Goal: Information Seeking & Learning: Learn about a topic

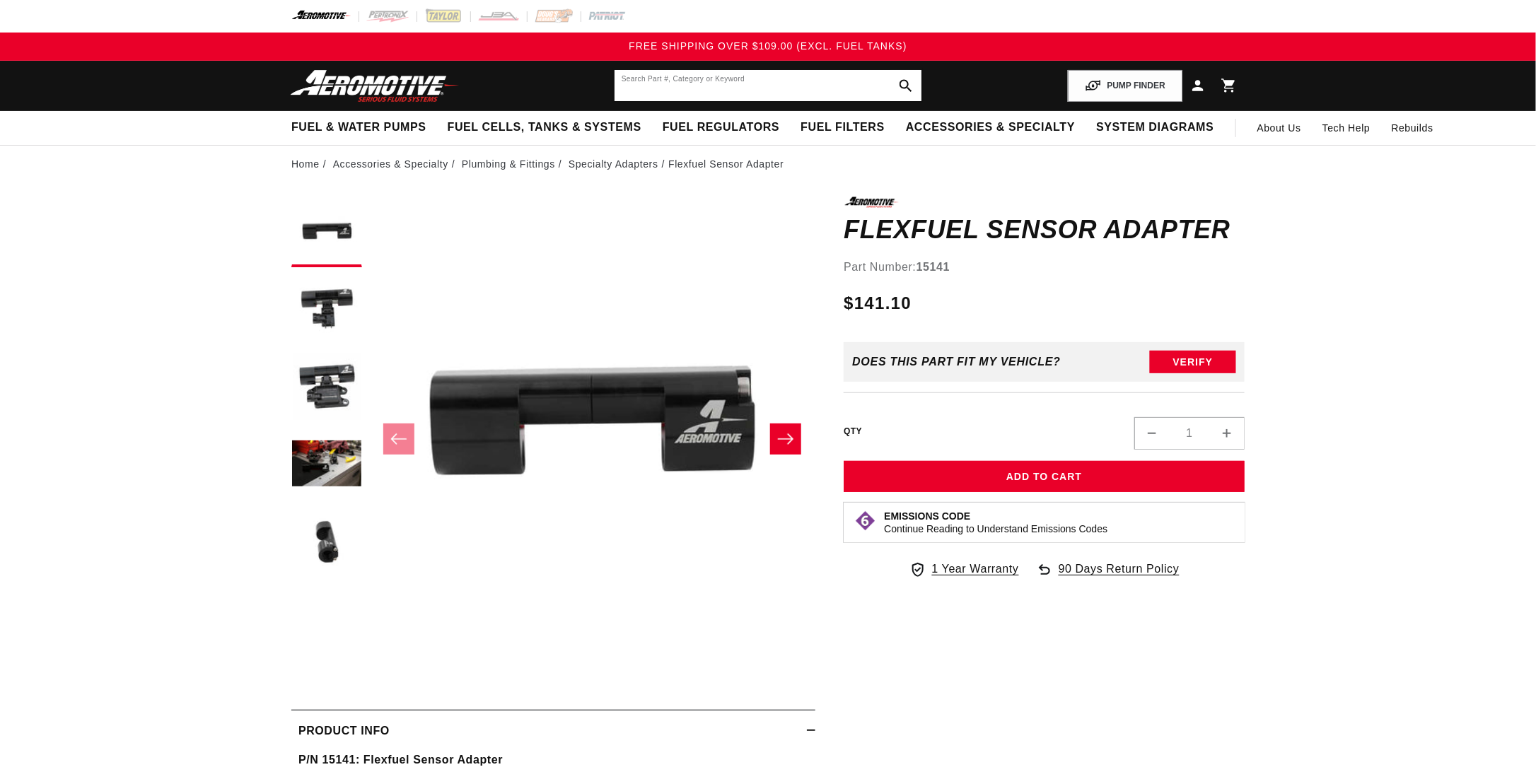
click at [689, 81] on input "text" at bounding box center [768, 84] width 307 height 31
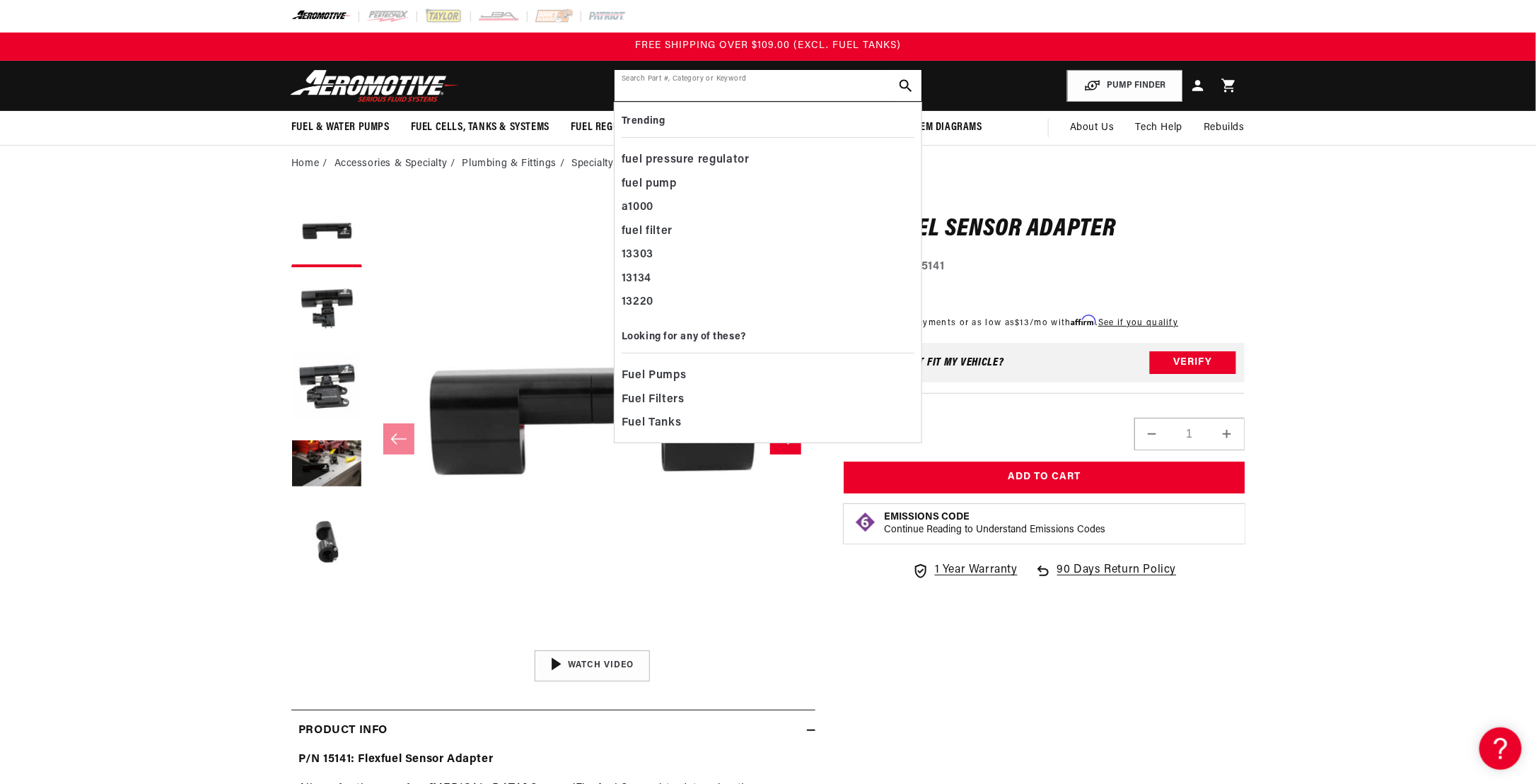
paste input "13132"
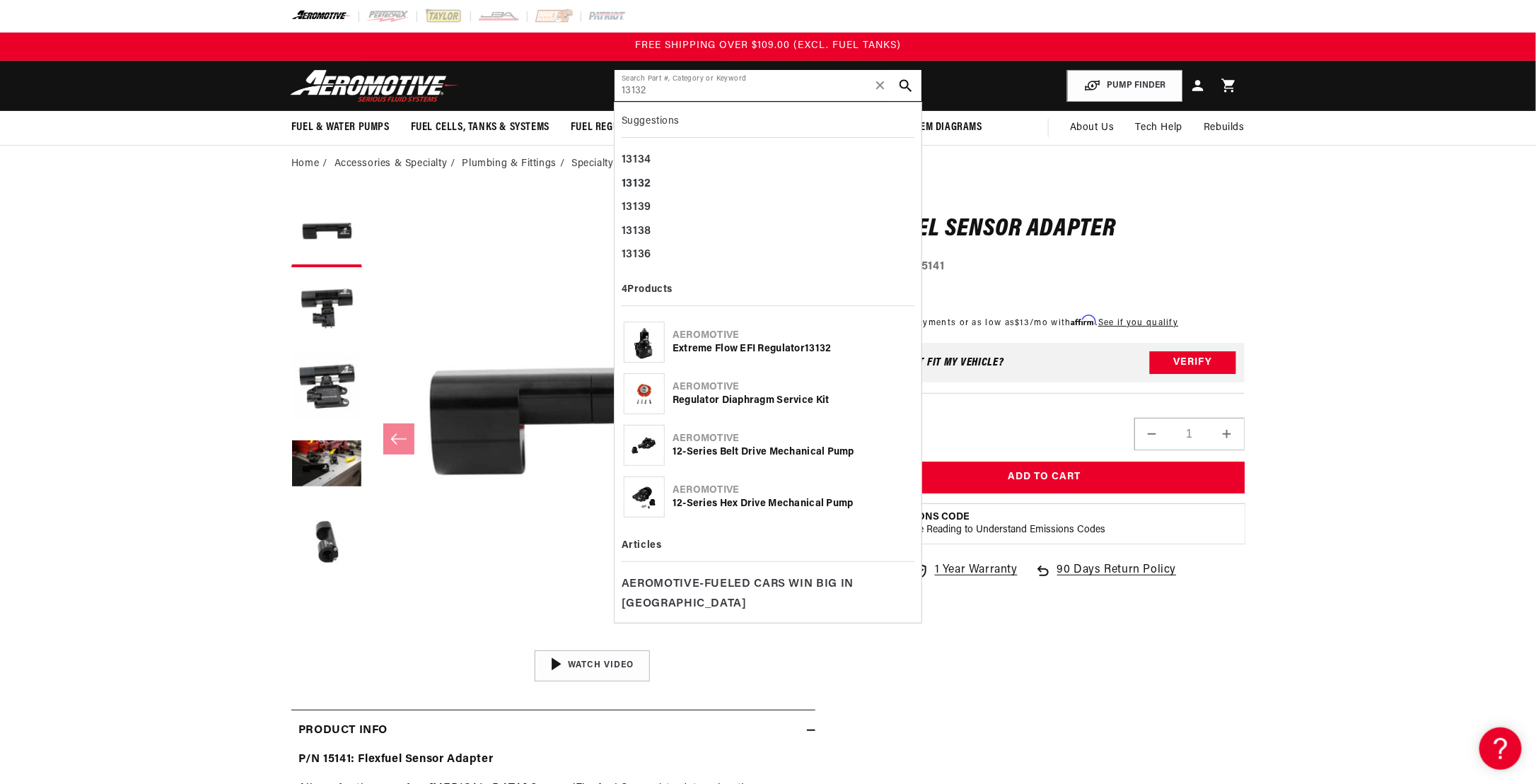
type input "13132"
click at [806, 346] on div "Extreme Flow EFI Regulator 13132" at bounding box center [791, 349] width 240 height 14
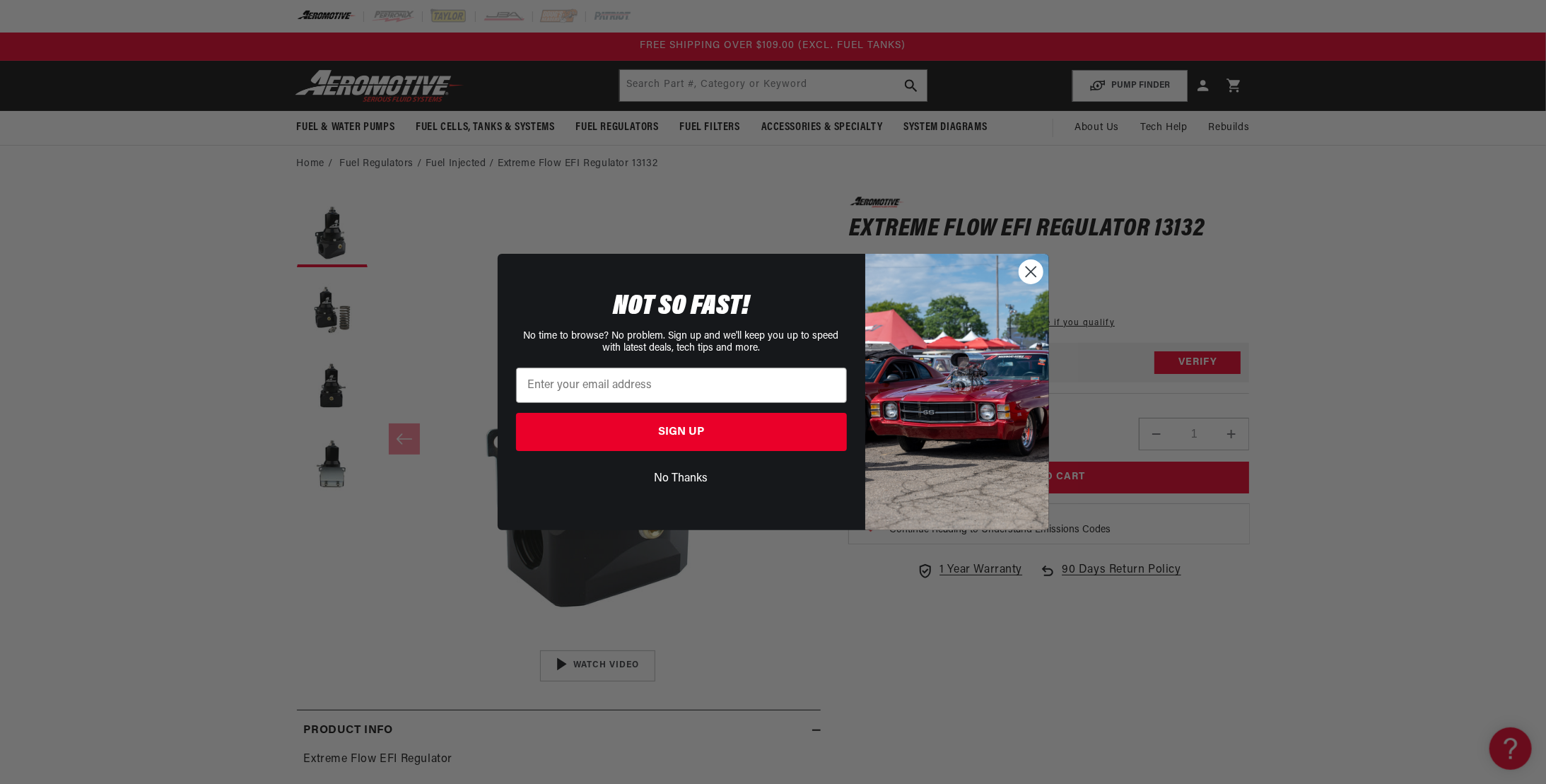
click at [1038, 270] on circle "Close dialog" at bounding box center [1030, 271] width 23 height 23
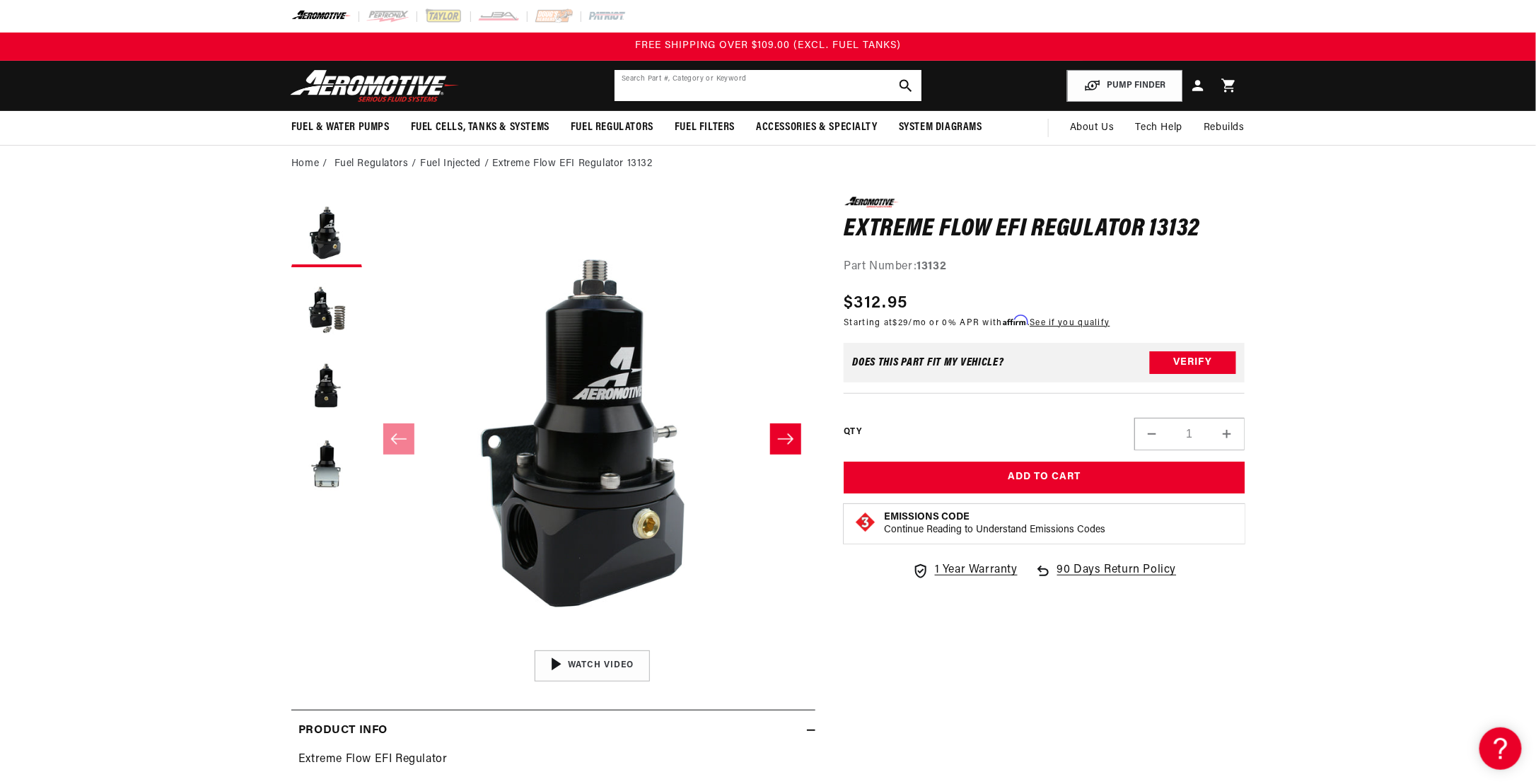
click at [706, 89] on input "text" at bounding box center [768, 84] width 307 height 31
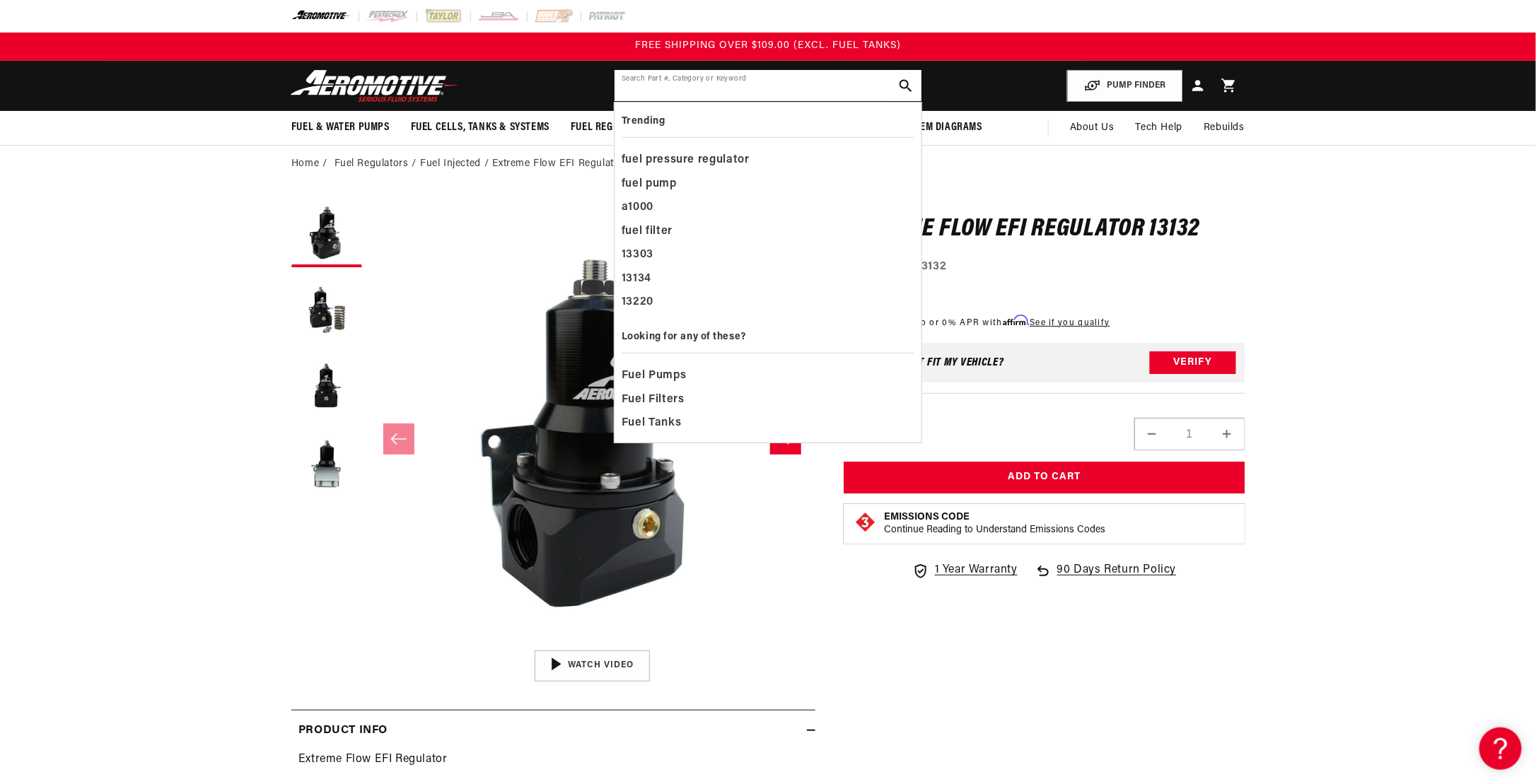
paste input "13132"
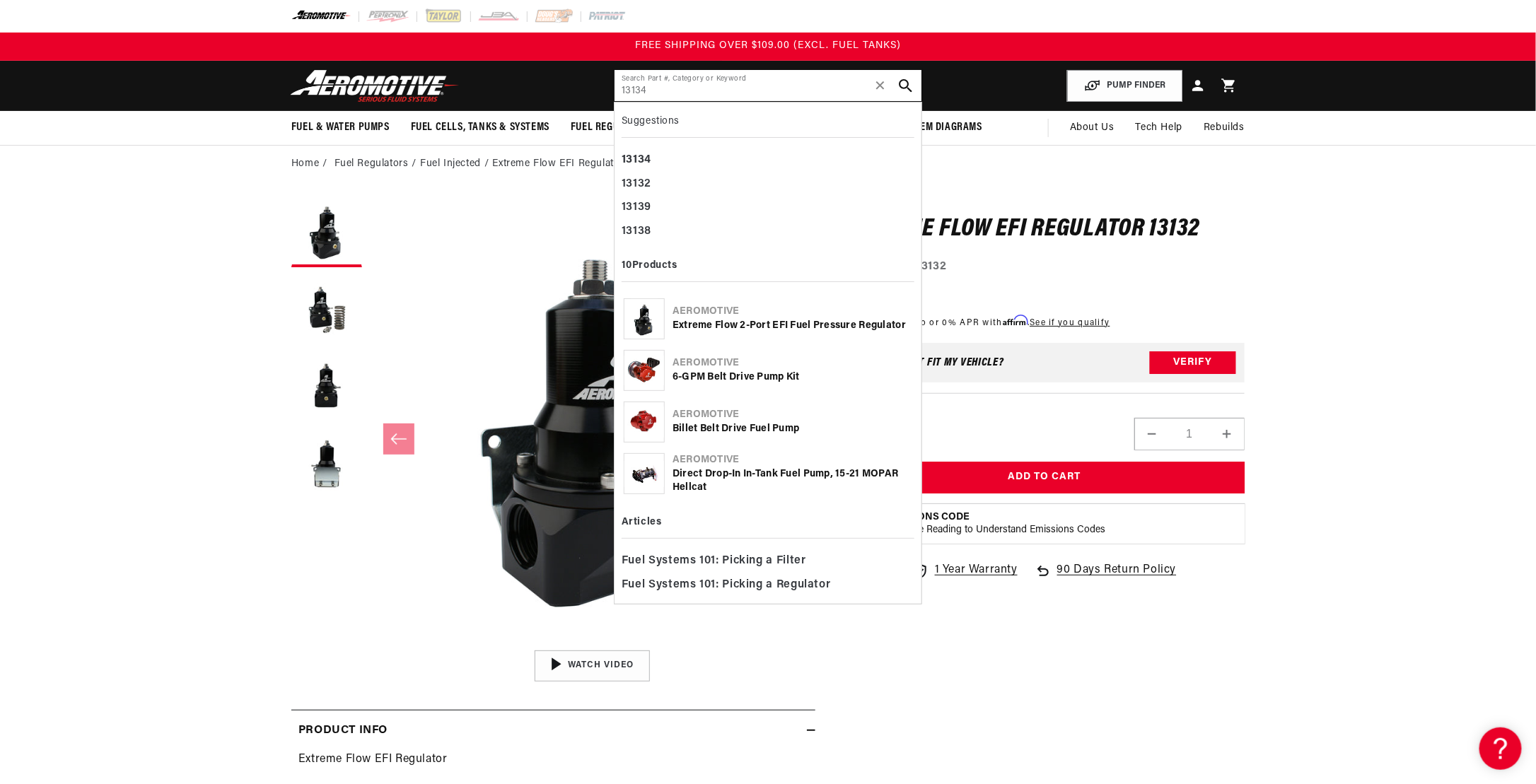
type input "13134"
click at [905, 84] on icon "search button" at bounding box center [906, 86] width 14 height 14
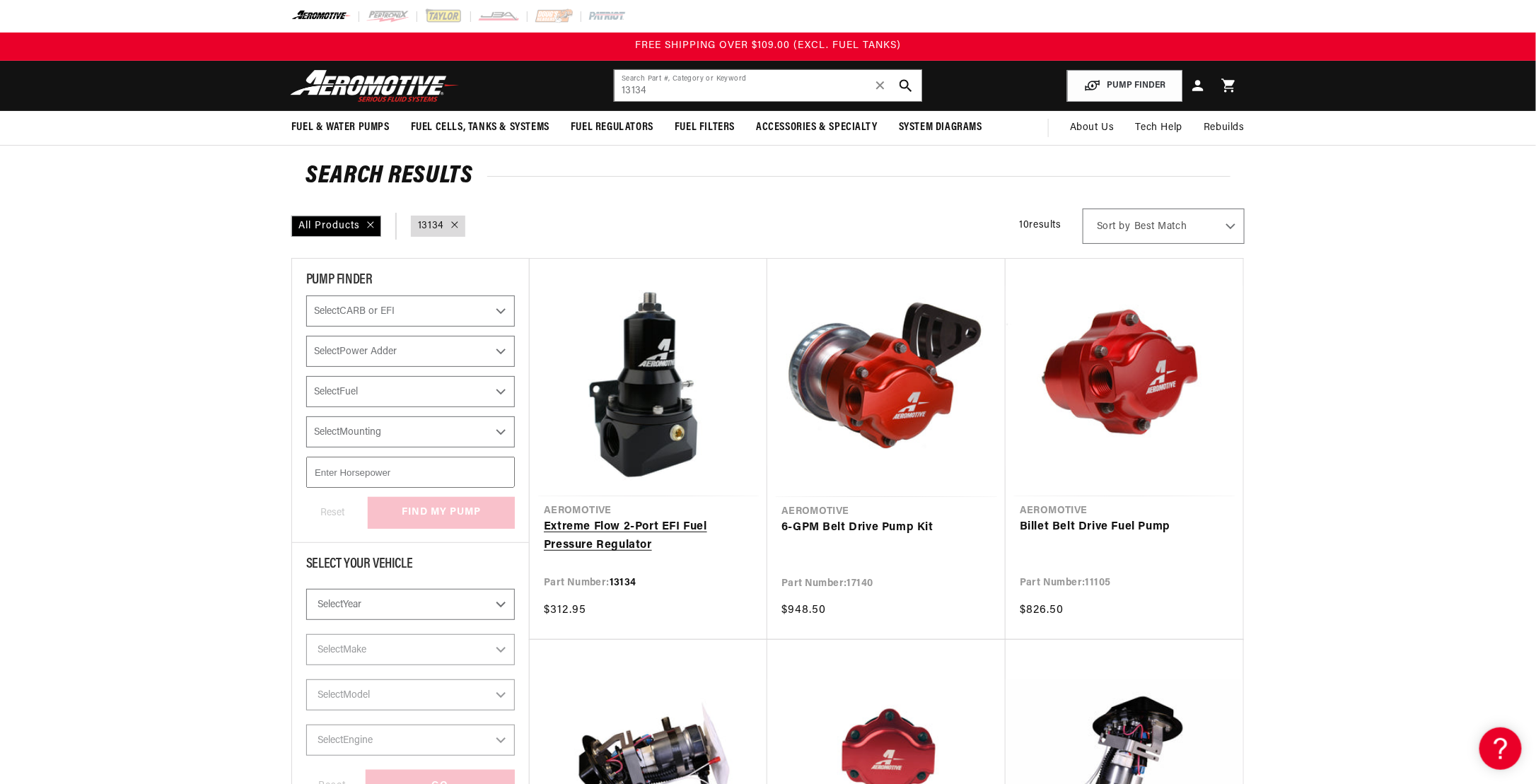
click at [665, 530] on link "Extreme Flow 2-Port EFI Fuel Pressure Regulator" at bounding box center [648, 536] width 209 height 36
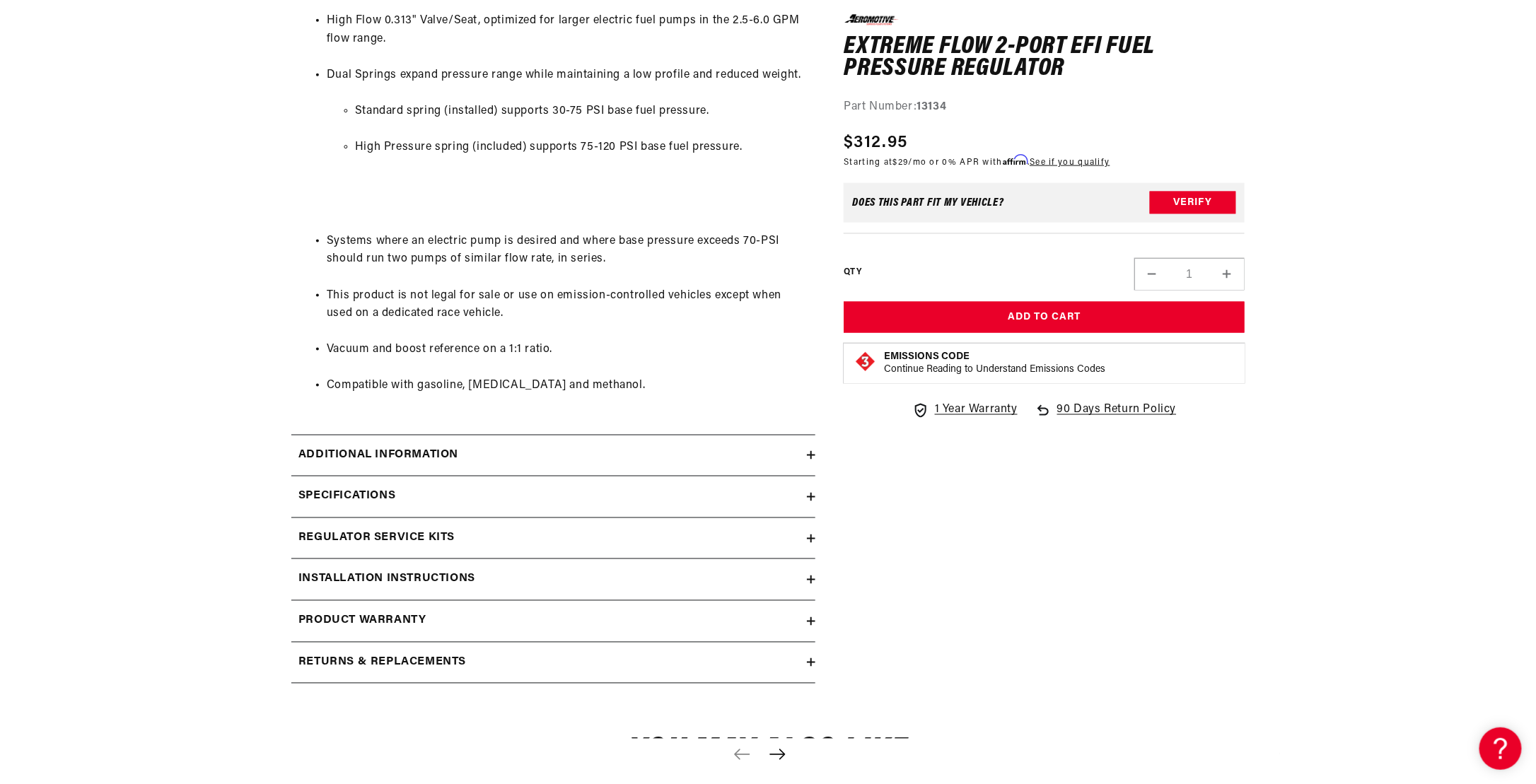
scroll to position [990, 0]
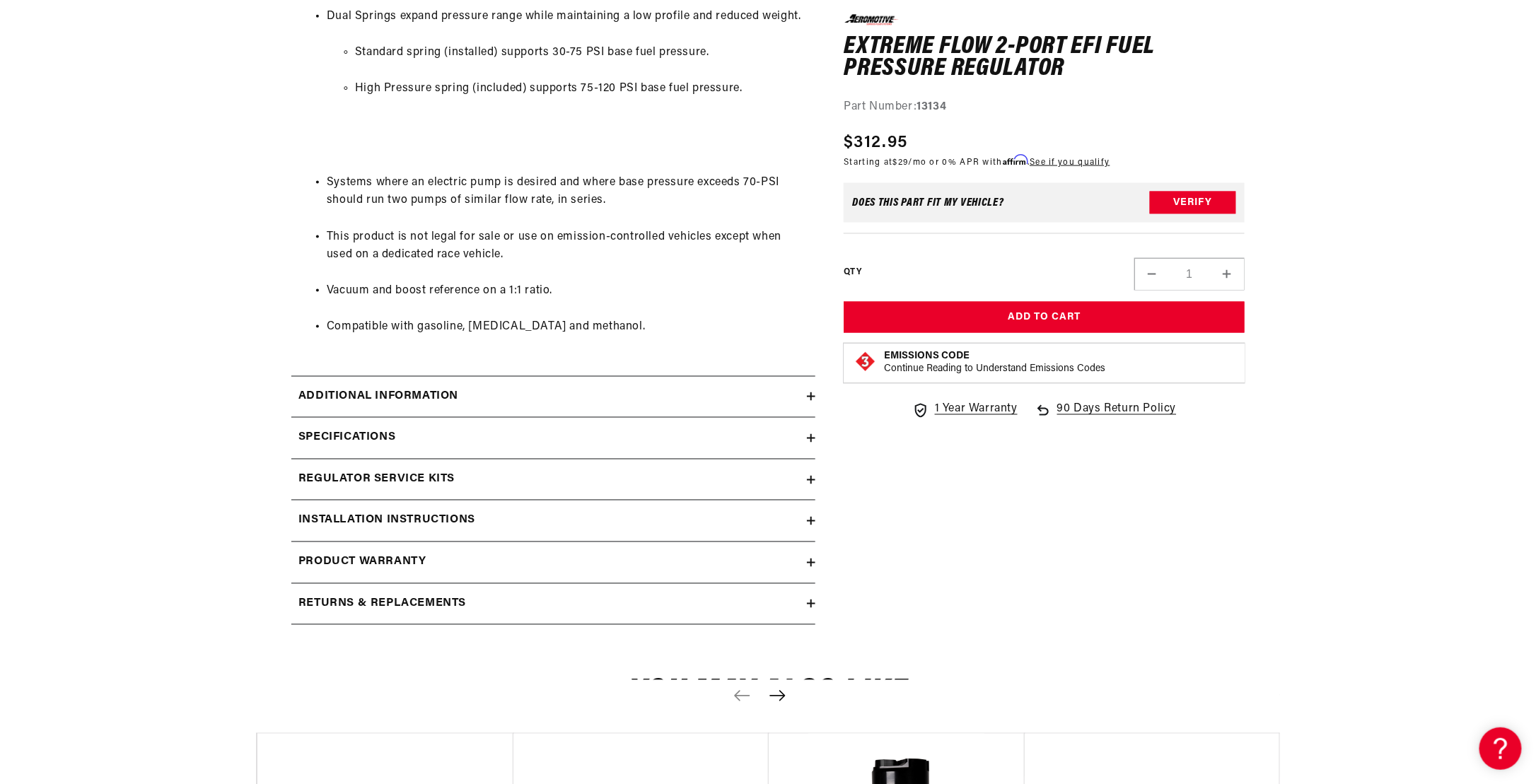
click at [812, 600] on icon at bounding box center [810, 603] width 9 height 9
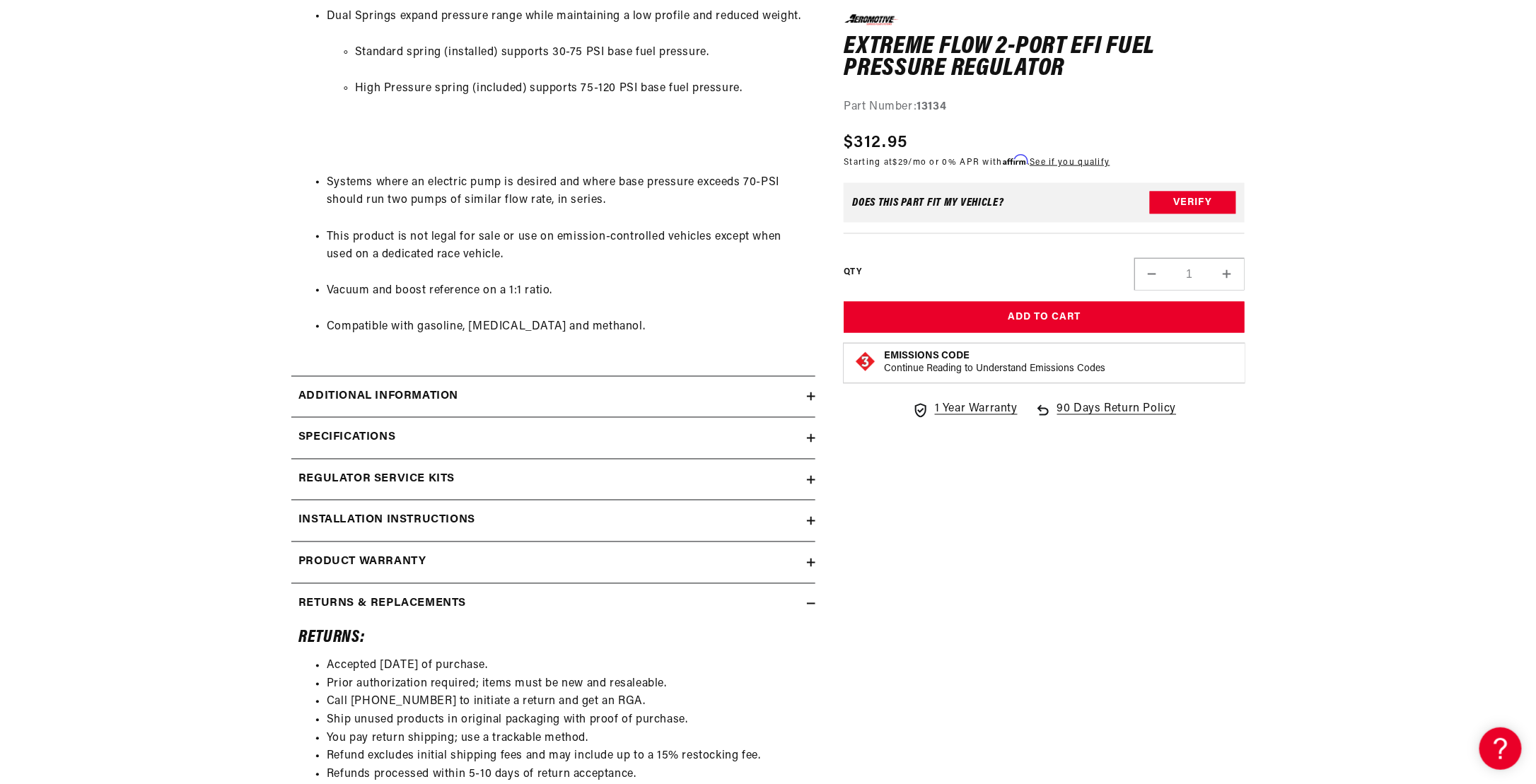
click at [812, 600] on icon at bounding box center [810, 603] width 9 height 9
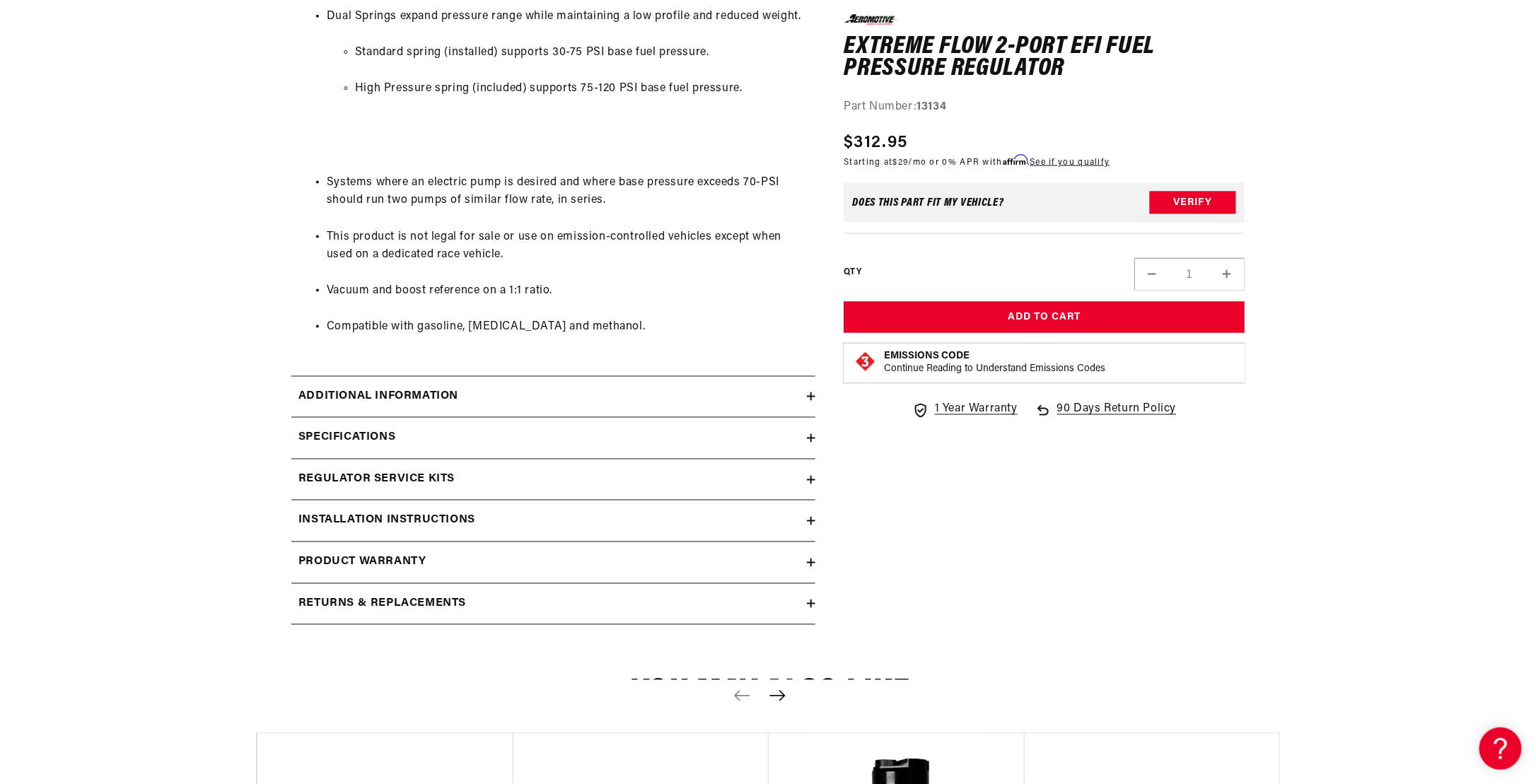
click at [813, 564] on summary "Product warranty" at bounding box center [553, 561] width 524 height 41
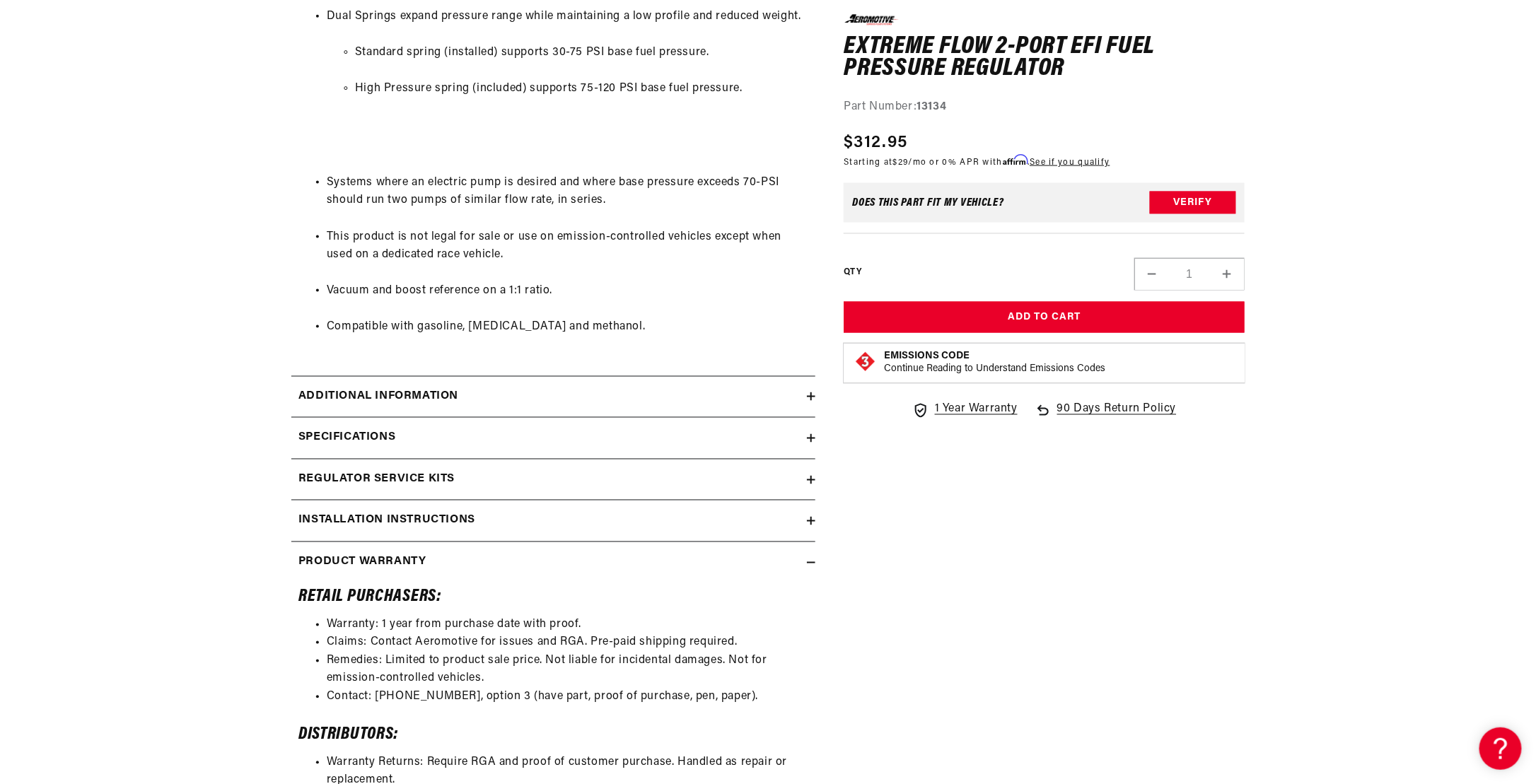
click at [813, 564] on summary "Product warranty" at bounding box center [553, 561] width 524 height 41
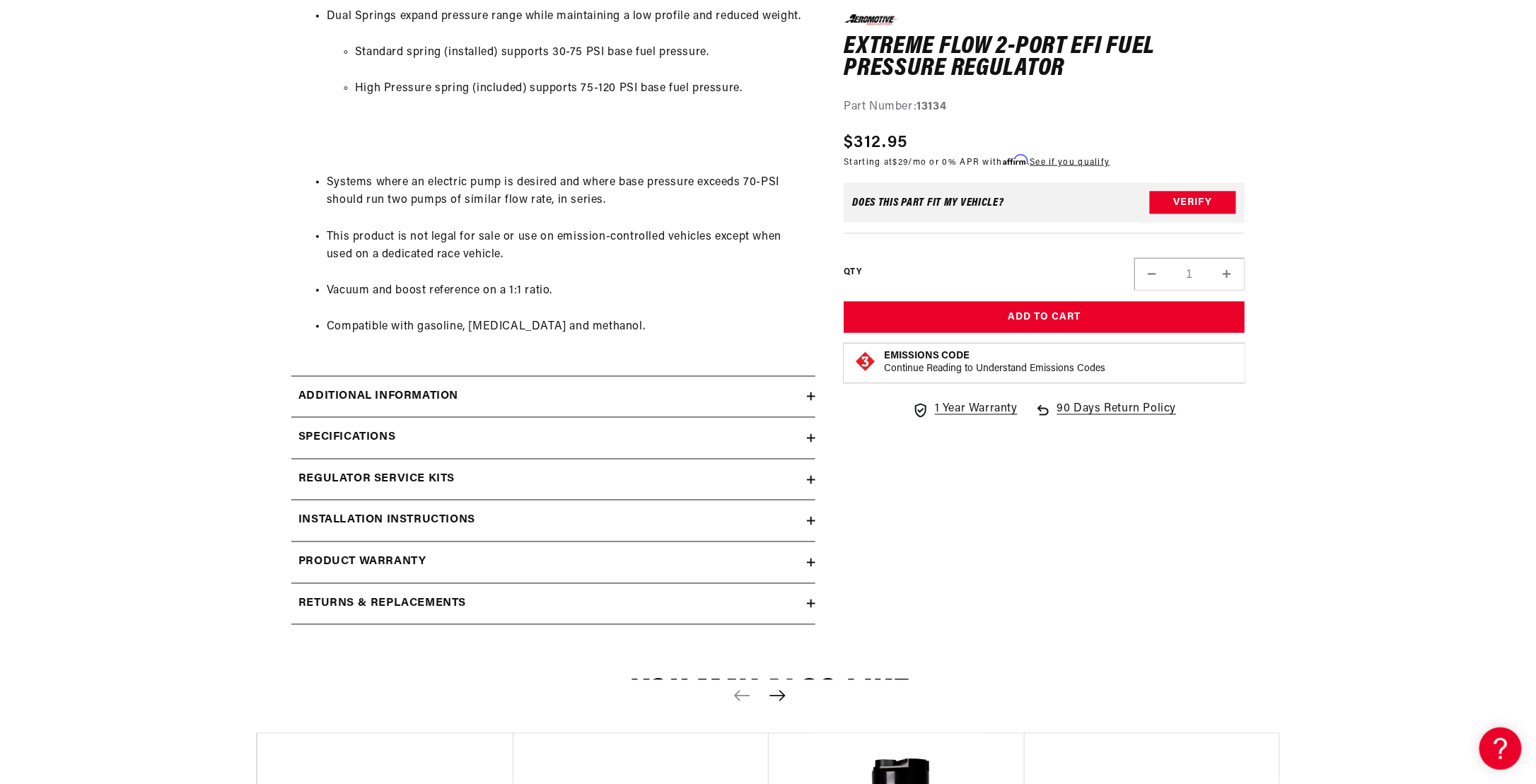
click at [811, 392] on icon at bounding box center [811, 396] width 0 height 9
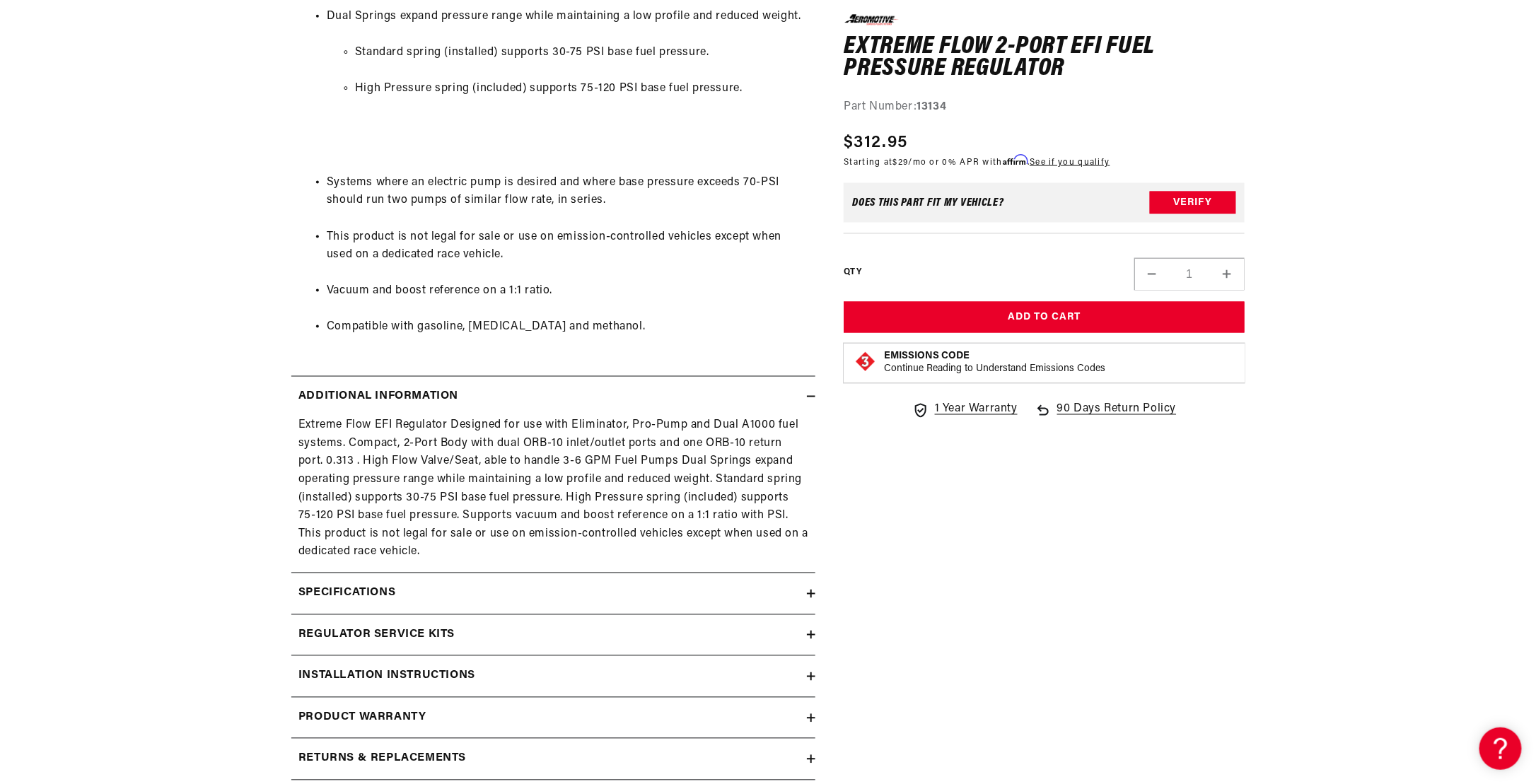
click at [811, 392] on icon at bounding box center [810, 396] width 9 height 9
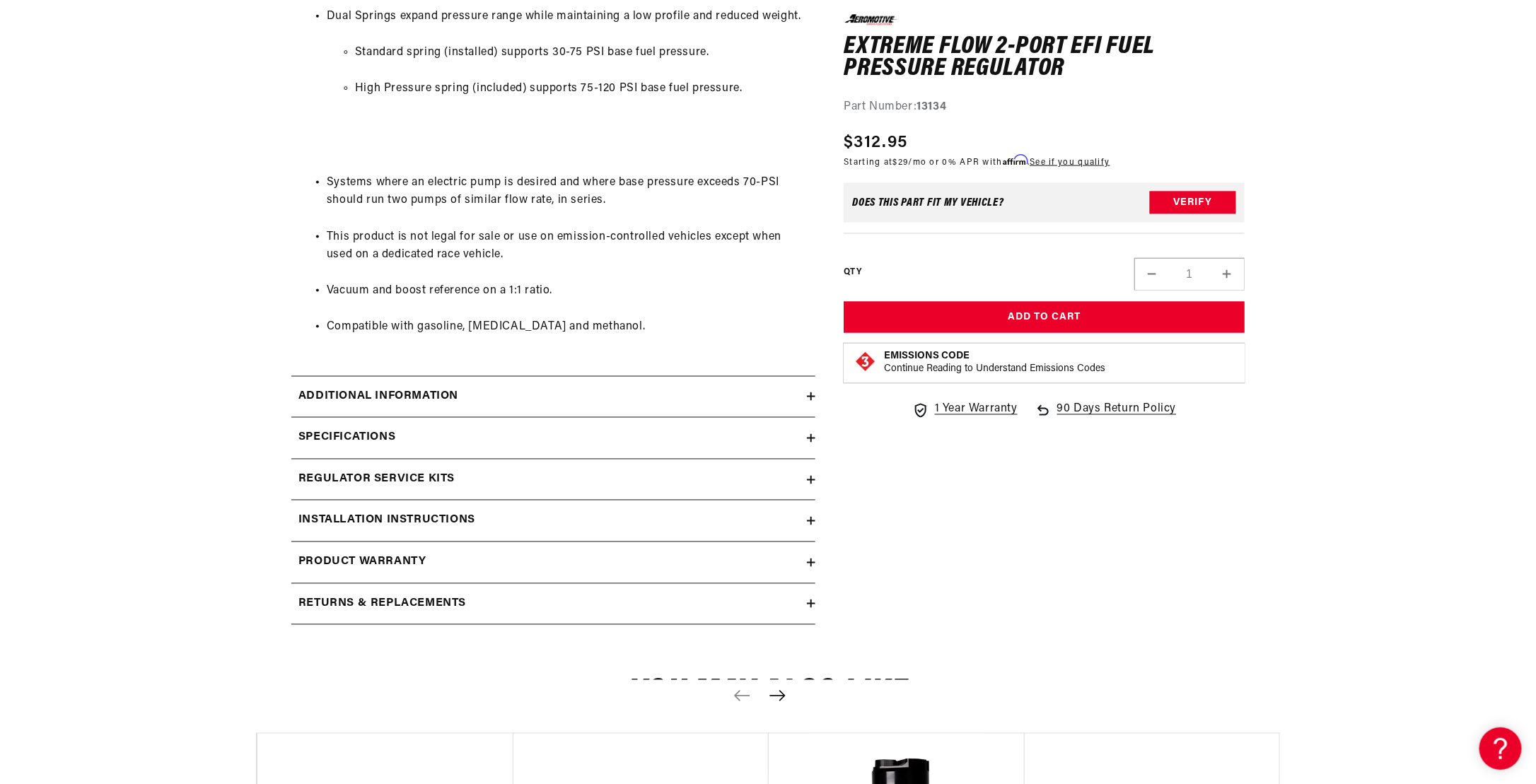
click at [809, 476] on icon at bounding box center [810, 480] width 9 height 9
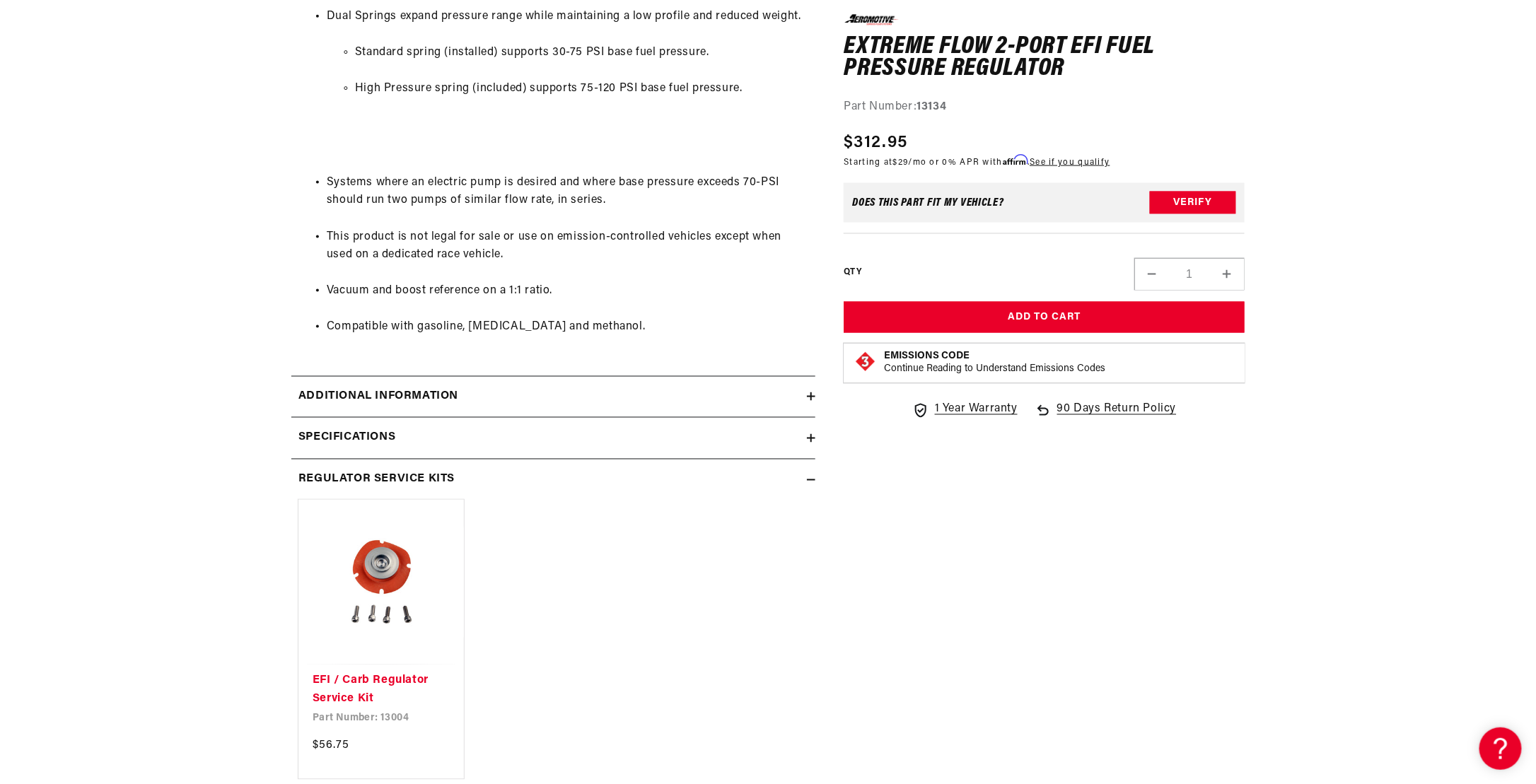
click at [809, 476] on icon at bounding box center [810, 480] width 9 height 9
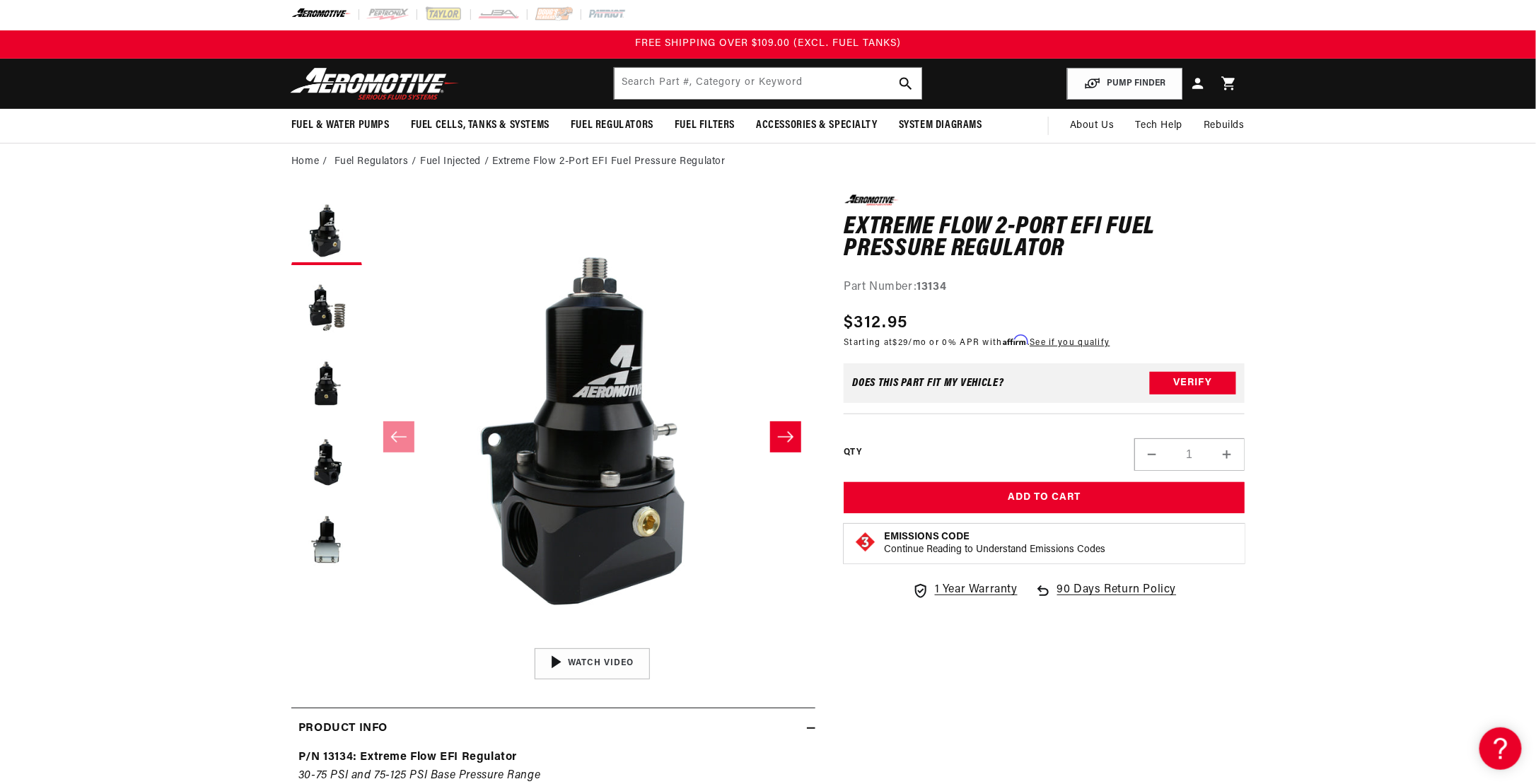
scroll to position [0, 0]
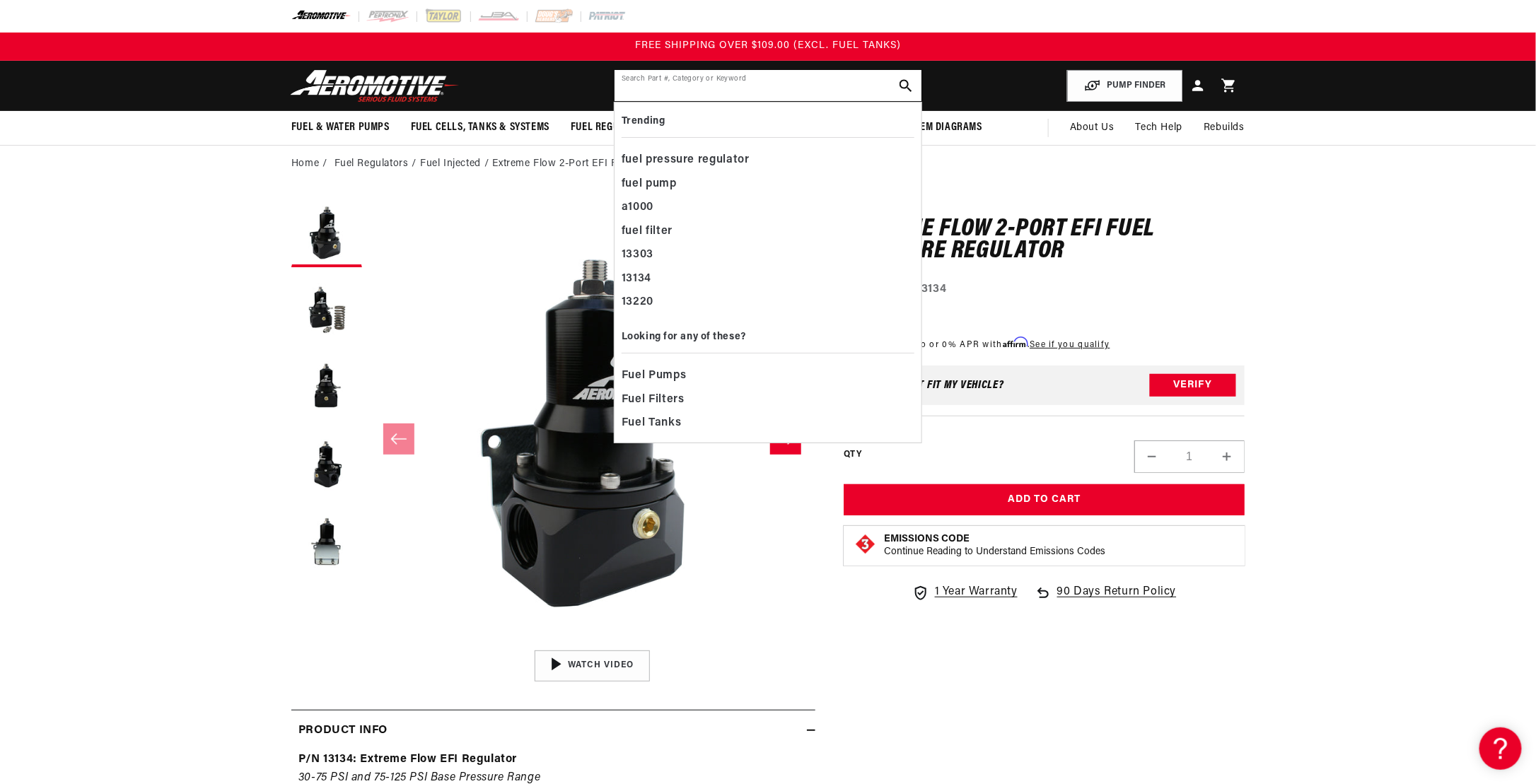
click at [750, 86] on input "text" at bounding box center [768, 84] width 307 height 31
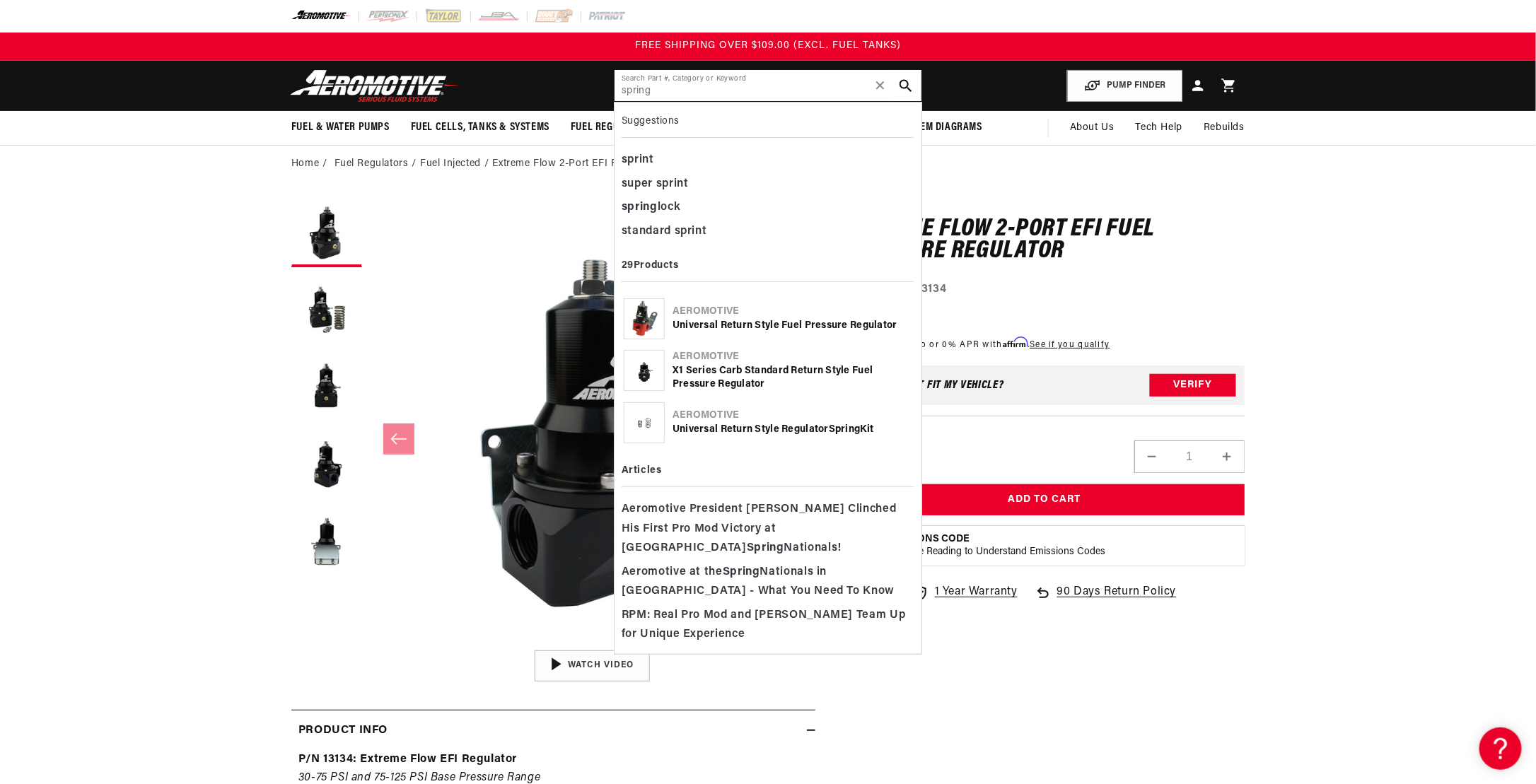
type input "spring"
click at [766, 428] on div "Universal Return Style Regulator Spring Kit" at bounding box center [791, 429] width 240 height 14
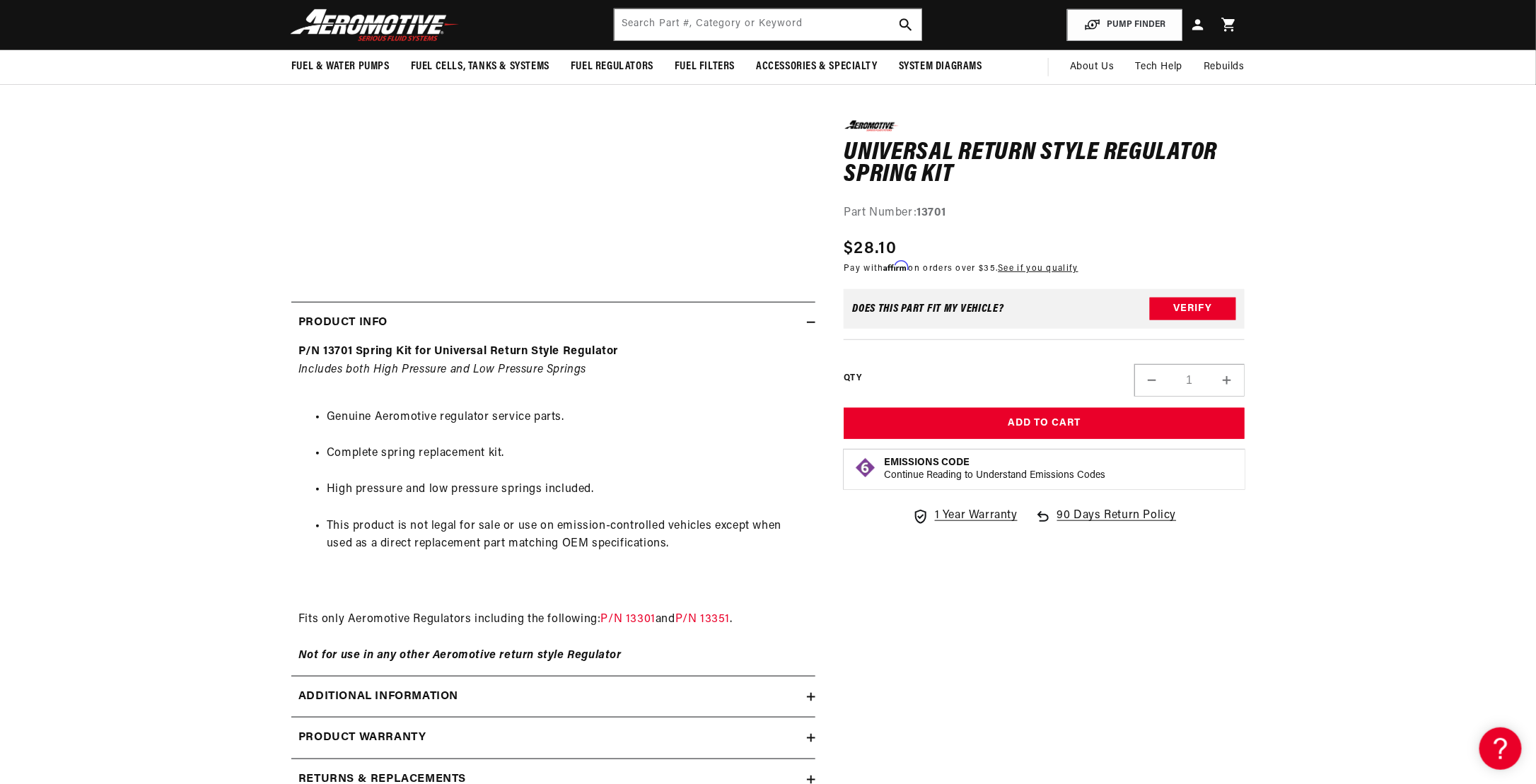
scroll to position [282, 0]
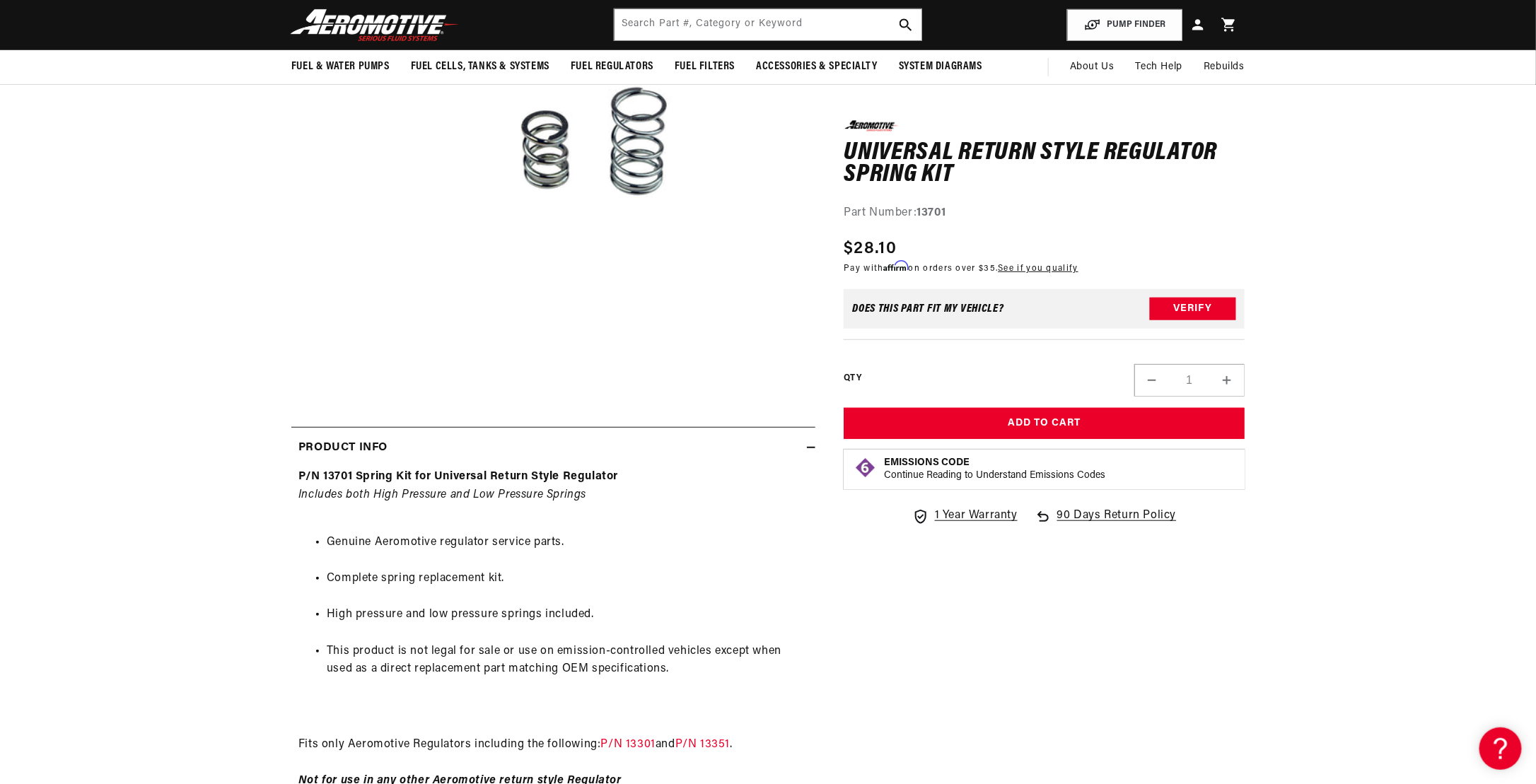
click at [532, 486] on div "P/N 13701 Spring Kit for Universal Return Style Regulator Includes both High Pr…" at bounding box center [553, 629] width 524 height 322
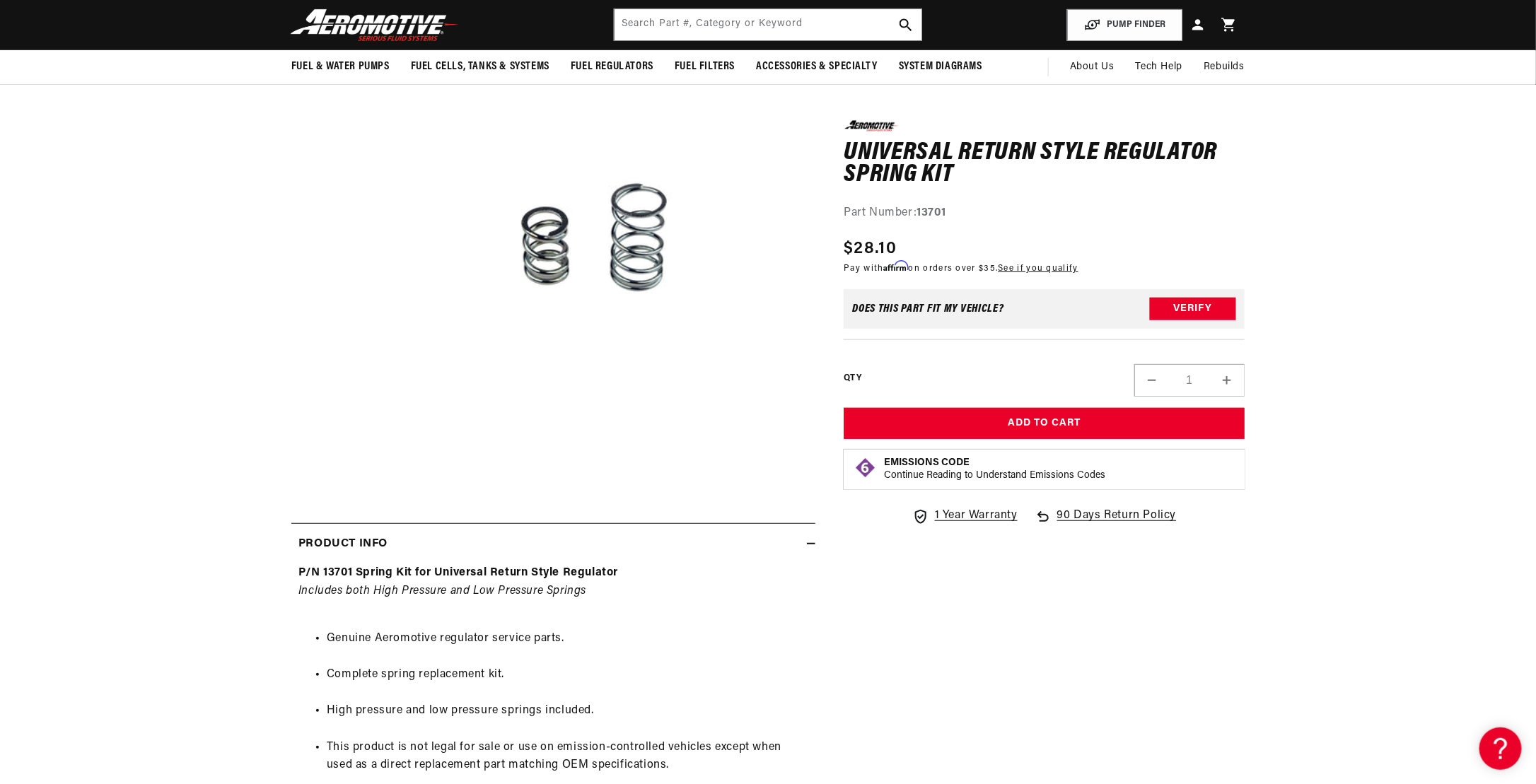
scroll to position [141, 0]
